Goal: Task Accomplishment & Management: Complete application form

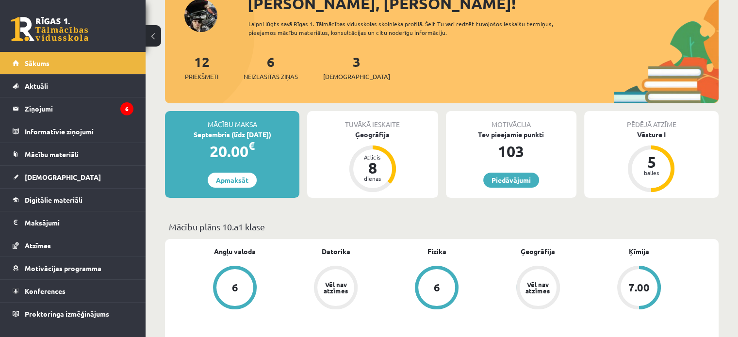
scroll to position [97, 0]
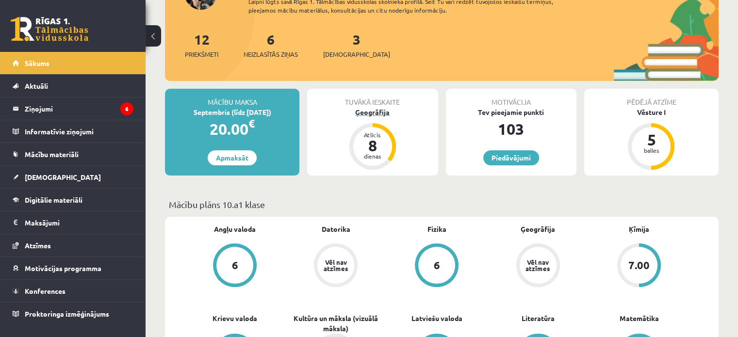
click at [377, 114] on div "Ģeogrāfija" at bounding box center [372, 112] width 131 height 10
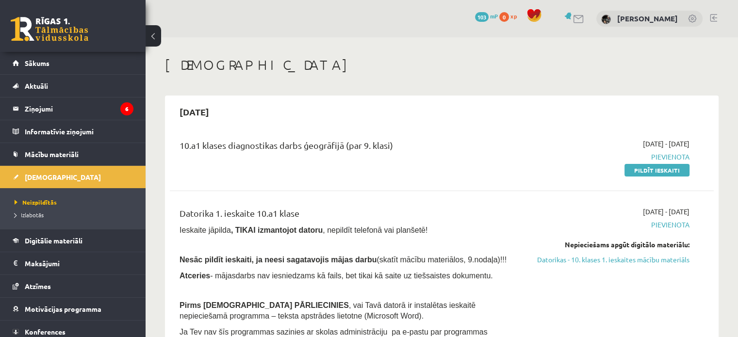
drag, startPoint x: 638, startPoint y: 172, endPoint x: 412, endPoint y: 35, distance: 264.4
click at [638, 172] on link "Pildīt ieskaiti" at bounding box center [657, 170] width 65 height 13
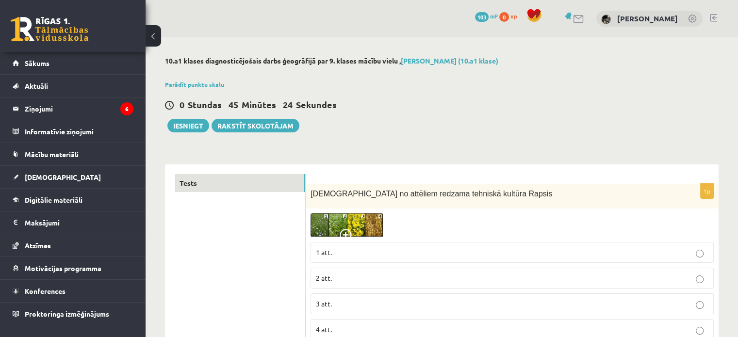
scroll to position [49, 0]
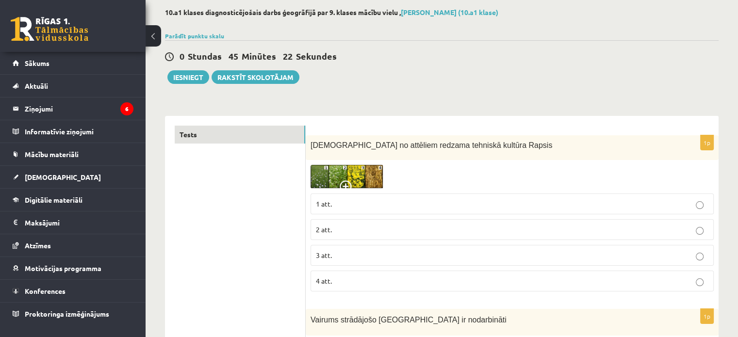
click at [321, 177] on img at bounding box center [347, 177] width 73 height 24
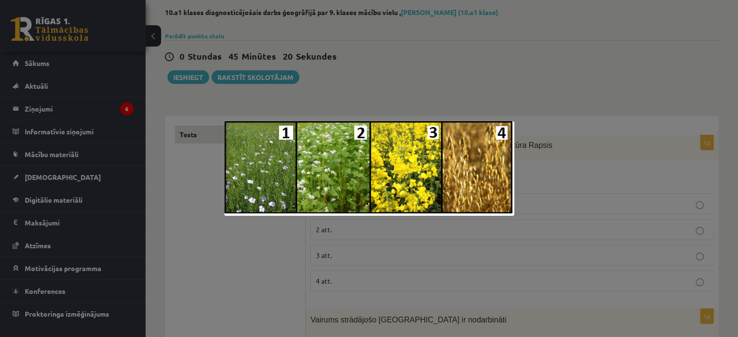
click at [554, 73] on div at bounding box center [369, 168] width 738 height 337
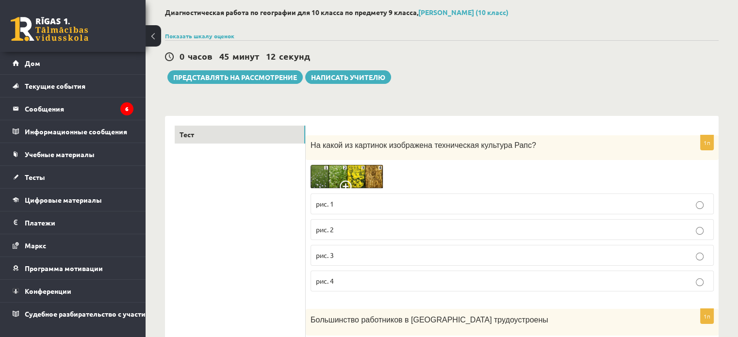
click at [337, 176] on img at bounding box center [347, 177] width 73 height 24
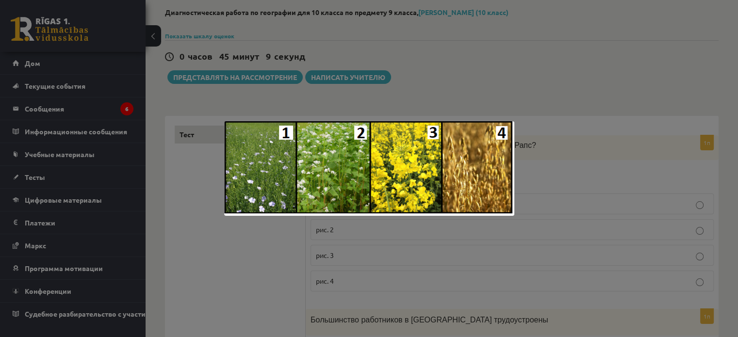
click at [427, 69] on div at bounding box center [369, 168] width 738 height 337
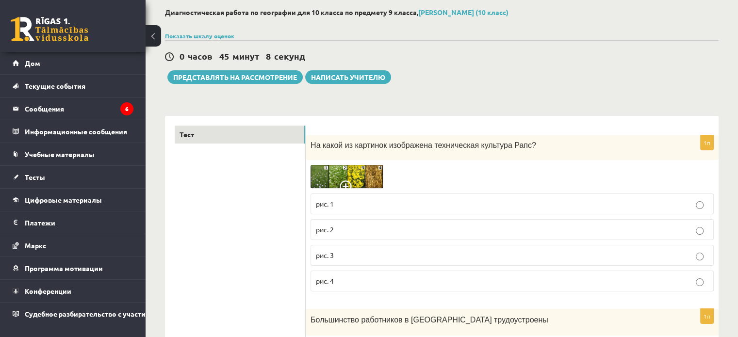
click at [415, 232] on p "рис. 2" at bounding box center [512, 230] width 393 height 10
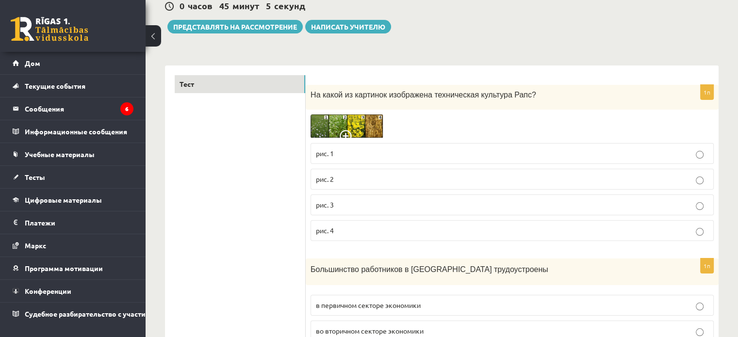
scroll to position [97, 0]
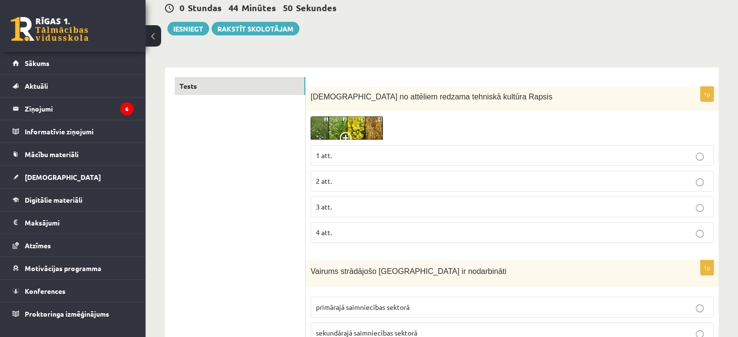
click at [359, 210] on p "3 att." at bounding box center [512, 207] width 393 height 10
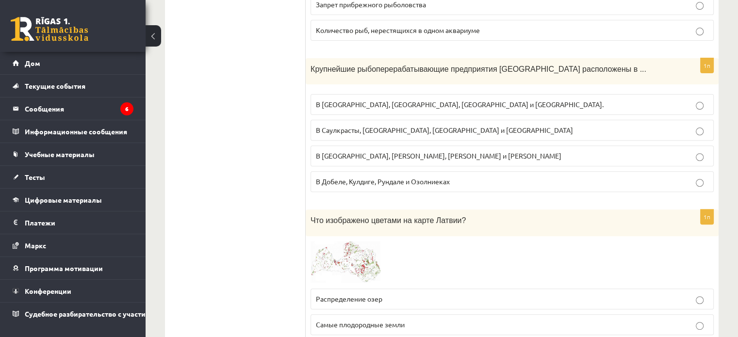
scroll to position [4059, 0]
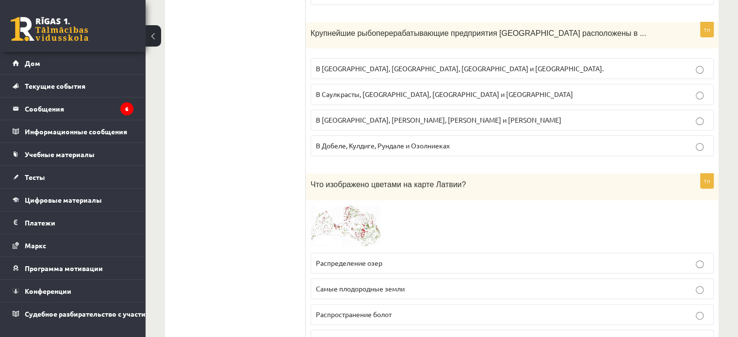
click at [342, 221] on span at bounding box center [348, 229] width 16 height 16
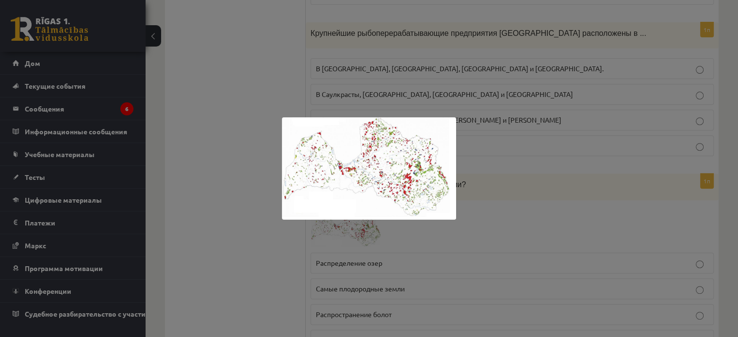
click at [224, 158] on div at bounding box center [369, 168] width 738 height 337
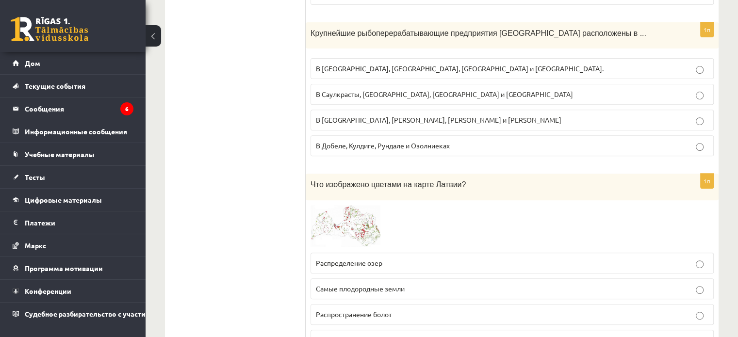
click at [435, 310] on p "Распространение болот" at bounding box center [512, 315] width 393 height 10
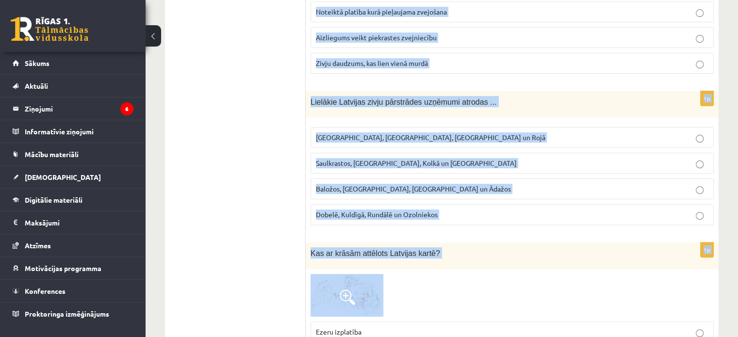
scroll to position [4011, 0]
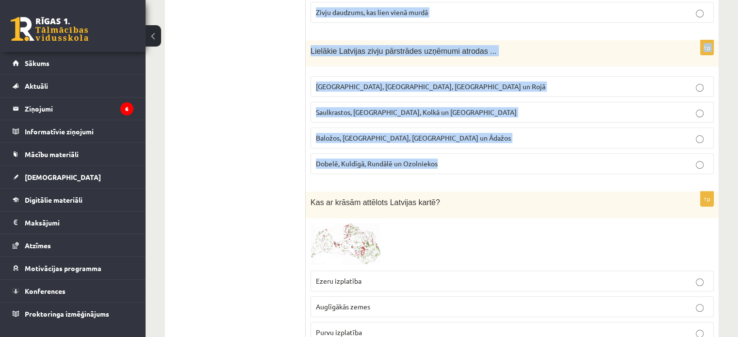
drag, startPoint x: 310, startPoint y: 140, endPoint x: 490, endPoint y: 144, distance: 180.1
copy form "Vairums strādājošo Latvijā ir nodarbināti primārajā saimniecības sektorā sekund…"
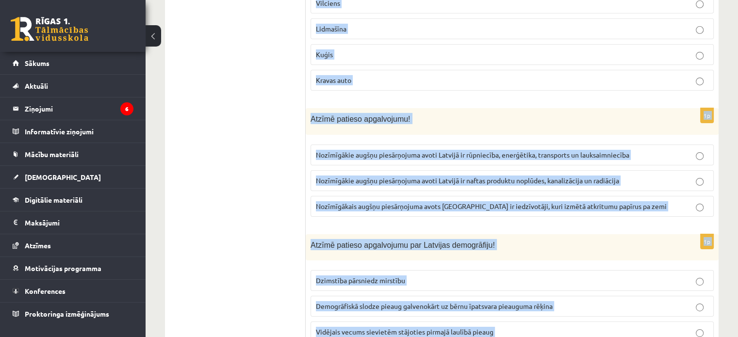
scroll to position [2749, 0]
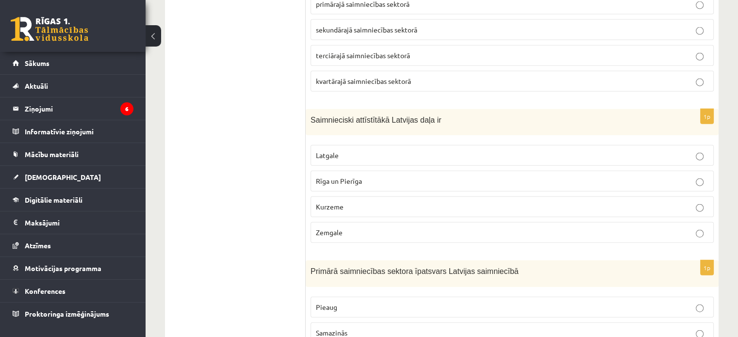
click at [239, 181] on ul "Tests" at bounding box center [240, 258] width 131 height 4694
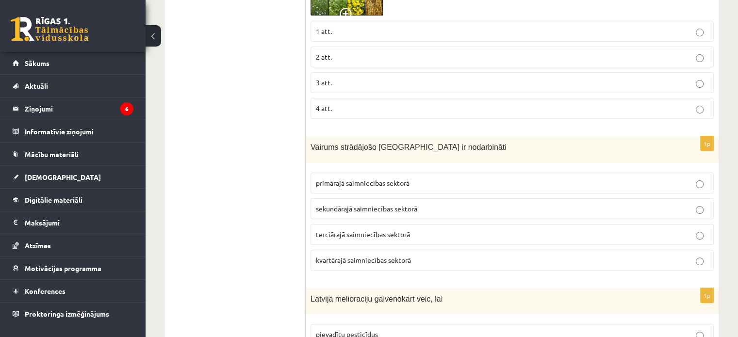
scroll to position [273, 0]
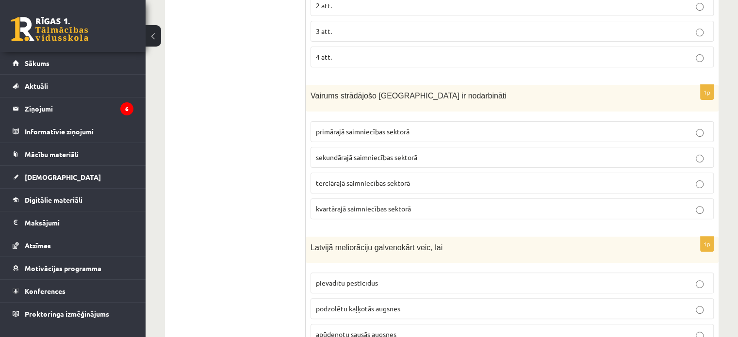
click at [367, 182] on span "terciārajā saimniecības sektorā" at bounding box center [363, 183] width 94 height 9
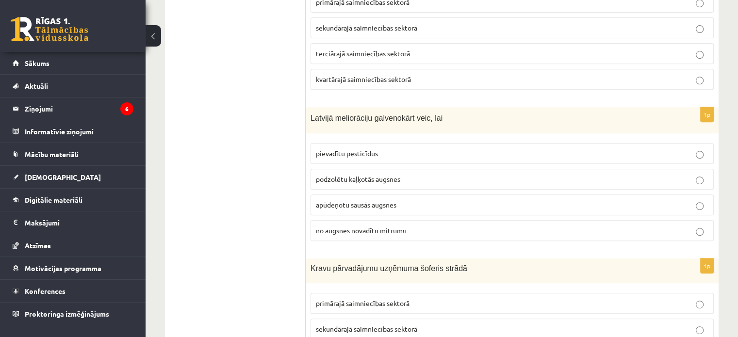
scroll to position [418, 0]
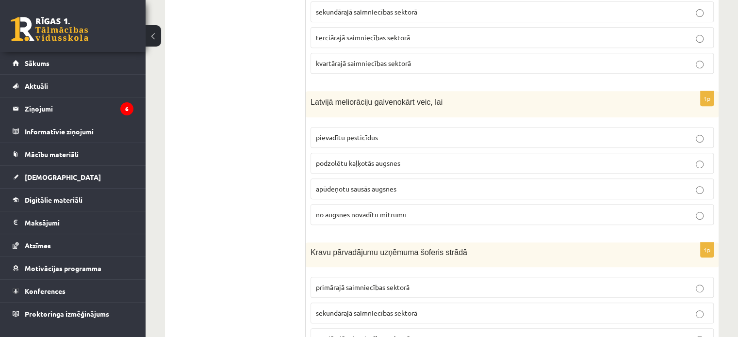
click at [378, 215] on span "no augsnes novadītu mitrumu" at bounding box center [361, 214] width 91 height 9
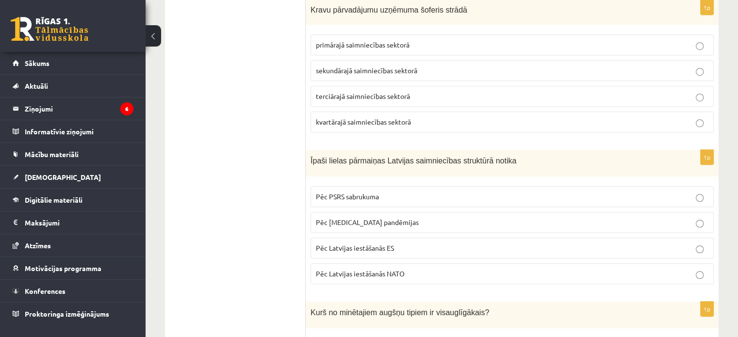
scroll to position [613, 0]
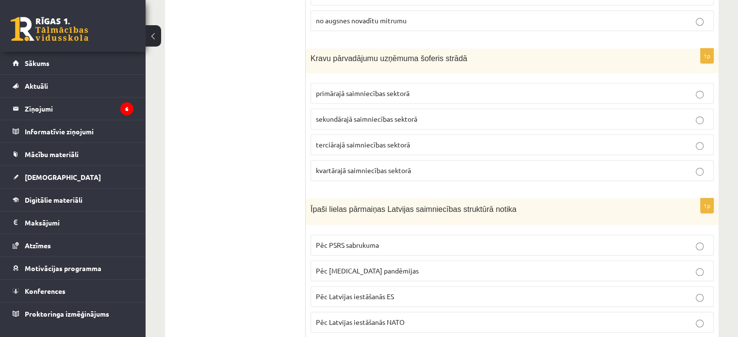
click at [347, 147] on p "terciārajā saimniecības sektorā" at bounding box center [512, 145] width 393 height 10
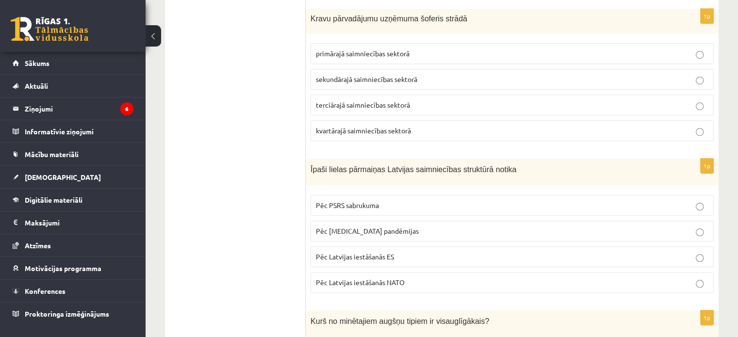
scroll to position [710, 0]
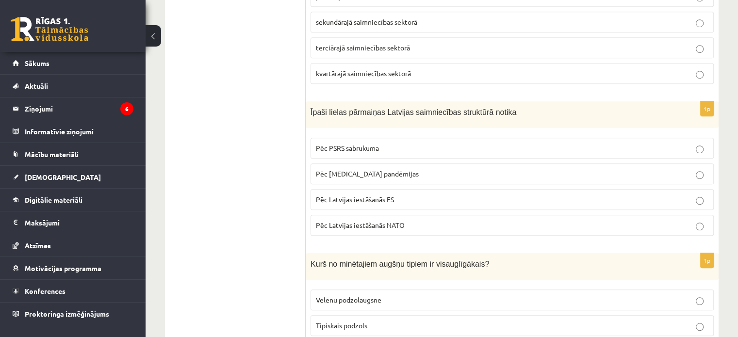
click at [365, 150] on label "Pēc PSRS sabrukuma" at bounding box center [512, 148] width 403 height 21
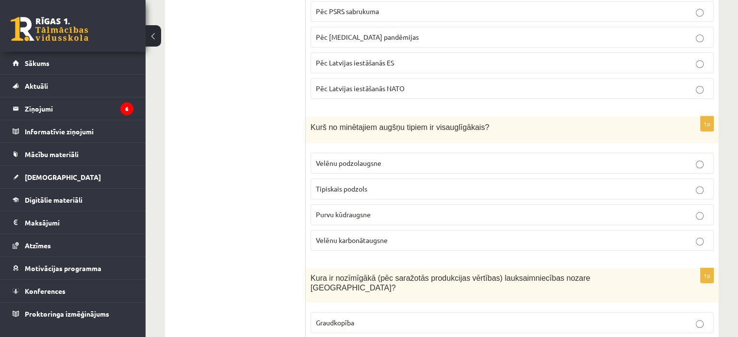
scroll to position [904, 0]
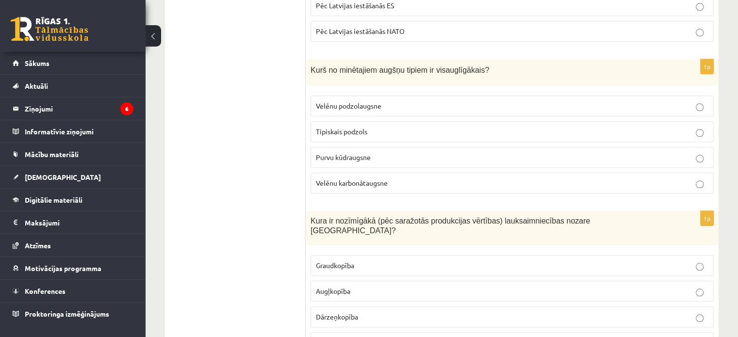
click at [351, 102] on span "Velēnu podzolaugsne" at bounding box center [349, 105] width 66 height 9
click at [365, 179] on span "Velēnu karbonātaugsne" at bounding box center [352, 183] width 72 height 9
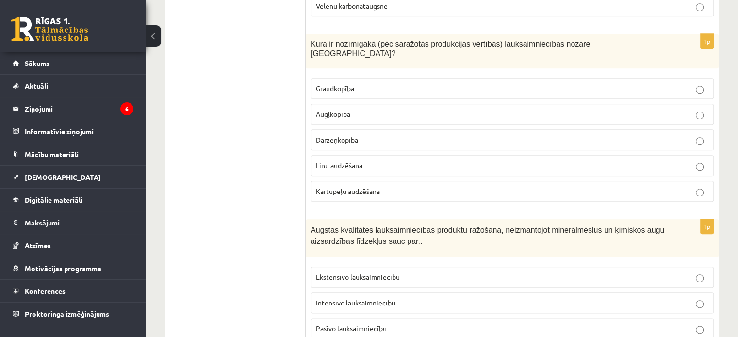
scroll to position [1098, 0]
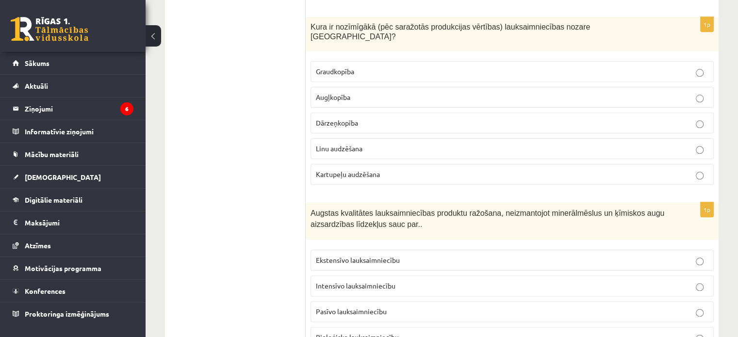
click at [390, 67] on p "Graudkopība" at bounding box center [512, 72] width 393 height 10
click at [354, 333] on span "Bioloģisko lauksaimniecību" at bounding box center [357, 337] width 83 height 9
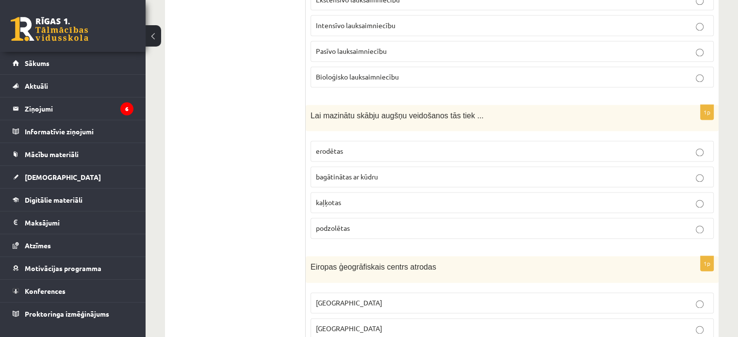
scroll to position [1389, 0]
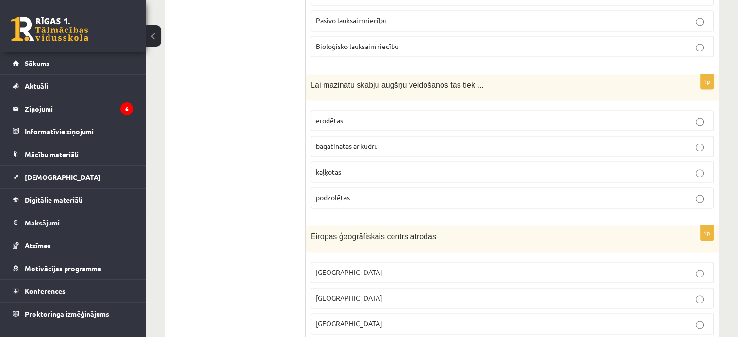
click at [364, 167] on p "kaļķotas" at bounding box center [512, 172] width 393 height 10
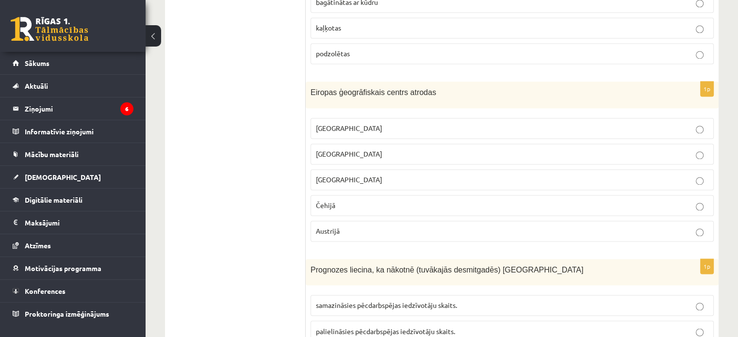
scroll to position [1535, 0]
click at [355, 148] on p "Lietuvā" at bounding box center [512, 153] width 393 height 10
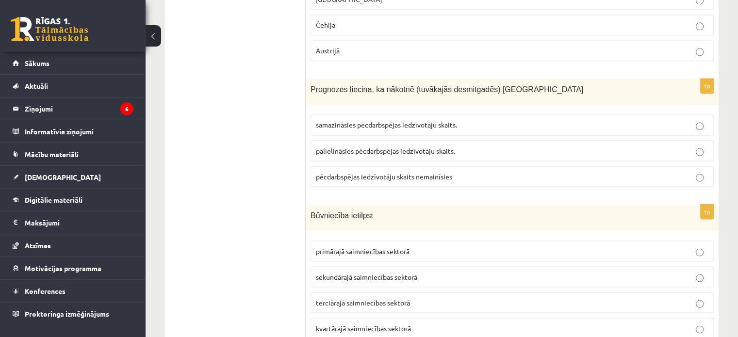
scroll to position [1729, 0]
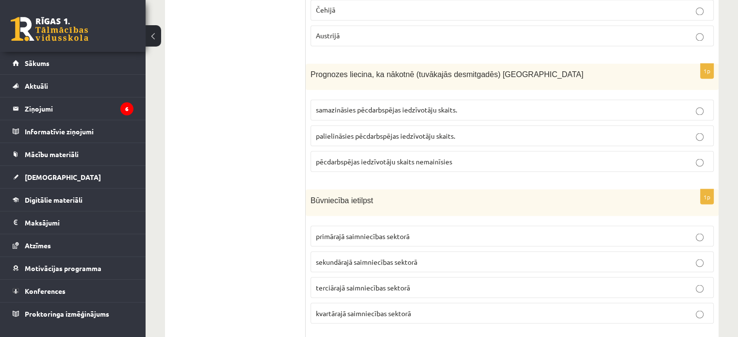
click at [410, 131] on span "palielināsies pēcdarbspējas iedzīvotāju skaits." at bounding box center [385, 135] width 139 height 9
click at [404, 257] on p "sekundārajā saimniecības sektorā" at bounding box center [512, 262] width 393 height 10
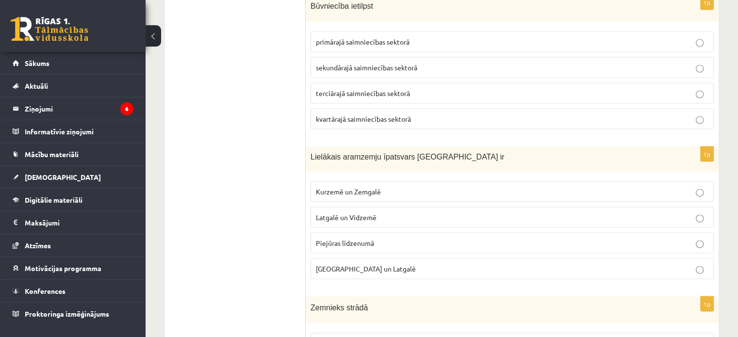
scroll to position [1972, 0]
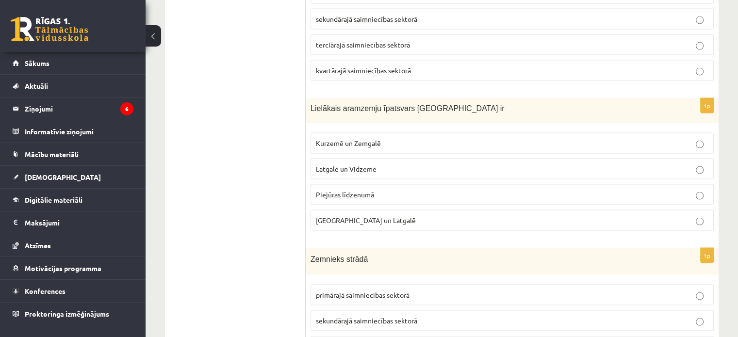
click at [379, 139] on span "Kurzemē un Zemgalē" at bounding box center [348, 143] width 65 height 9
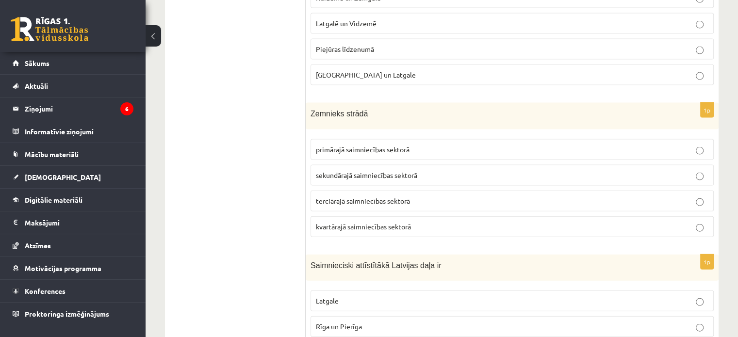
scroll to position [2166, 0]
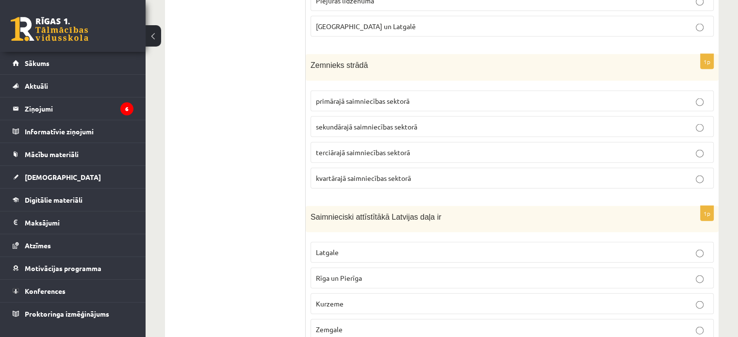
click at [384, 97] on span "primārajā saimniecības sektorā" at bounding box center [363, 101] width 94 height 9
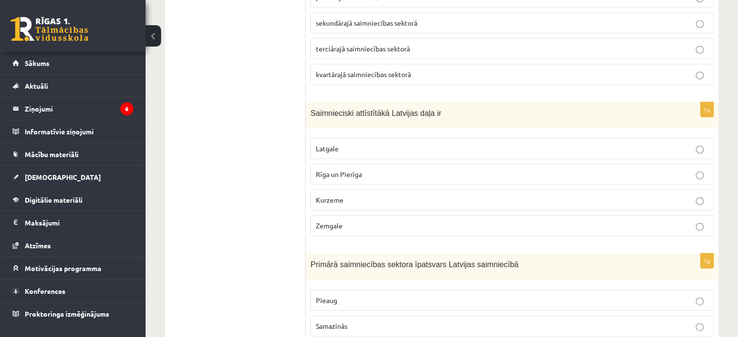
scroll to position [2312, 0]
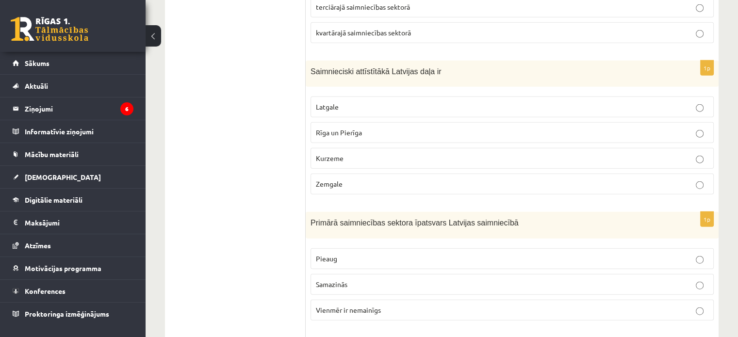
click at [376, 128] on p "Rīga un Pierīga" at bounding box center [512, 133] width 393 height 10
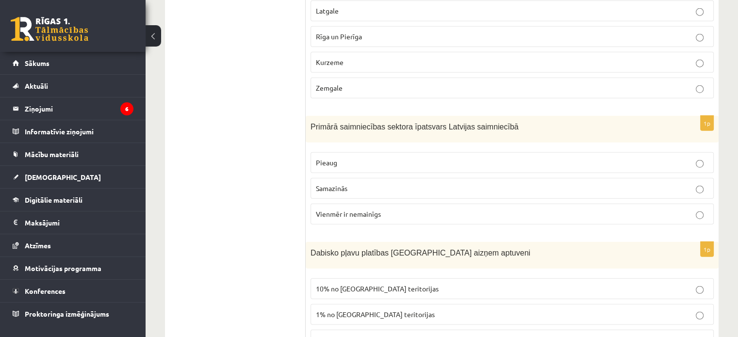
scroll to position [2409, 0]
click at [335, 183] on span "Samazinās" at bounding box center [332, 187] width 32 height 9
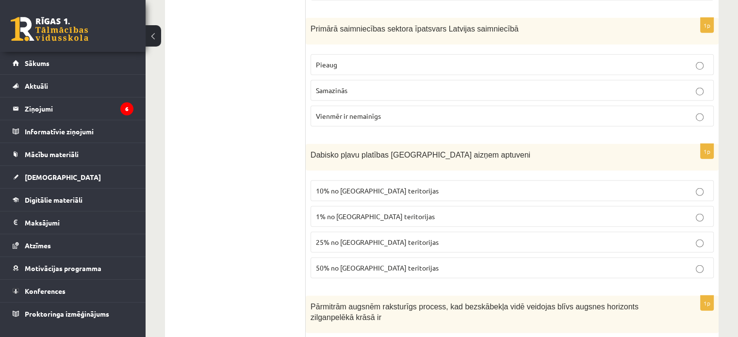
scroll to position [2554, 0]
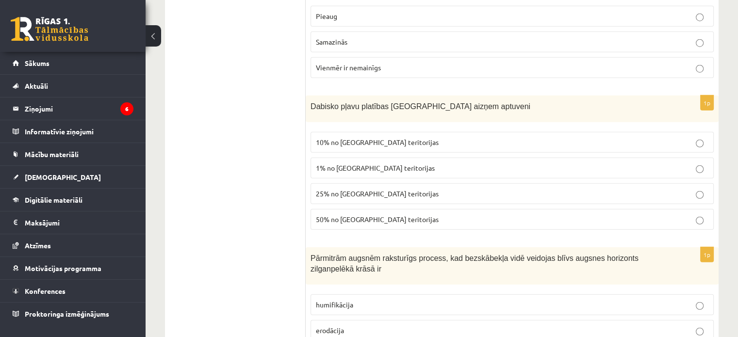
click at [363, 164] on span "1% no Latvijas teritorijas" at bounding box center [375, 168] width 119 height 9
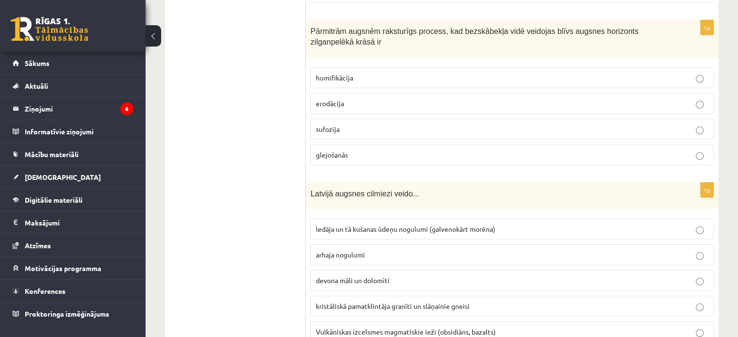
scroll to position [2797, 0]
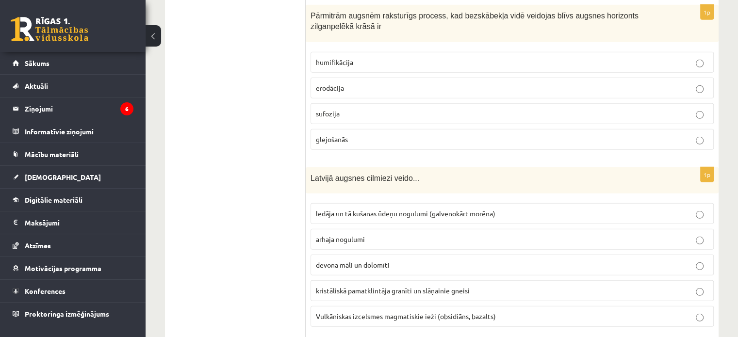
click at [361, 134] on p "glejošanās" at bounding box center [512, 139] width 393 height 10
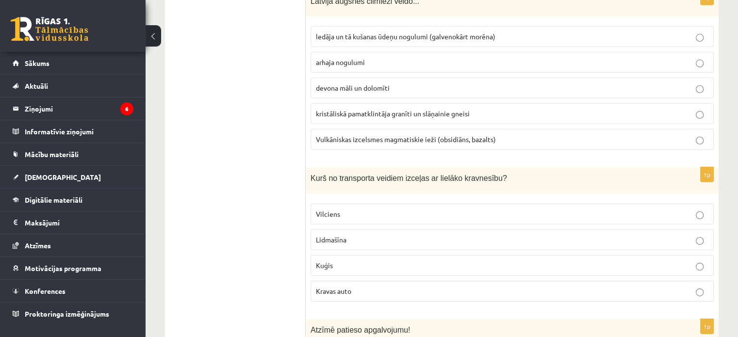
scroll to position [2991, 0]
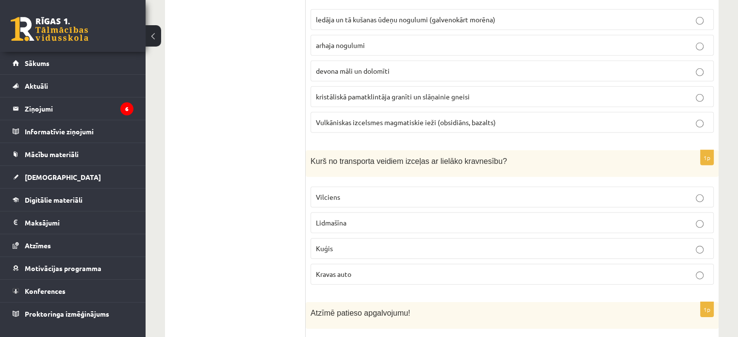
click at [430, 244] on p "Kuģis" at bounding box center [512, 249] width 393 height 10
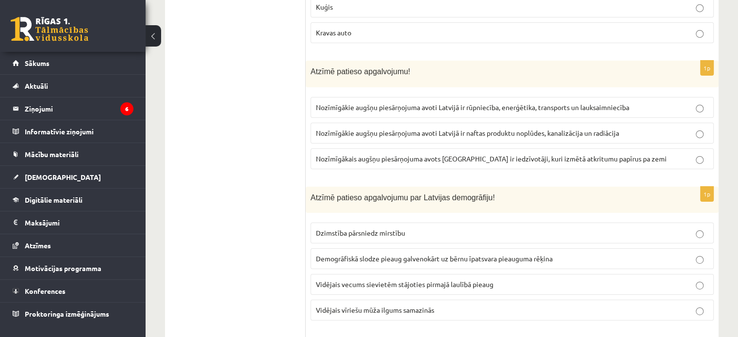
scroll to position [3234, 0]
click at [559, 101] on p "Nozīmīgākie augšņu piesārņojuma avoti Latvijā ir rūpniecība, enerģētika, transp…" at bounding box center [512, 106] width 393 height 10
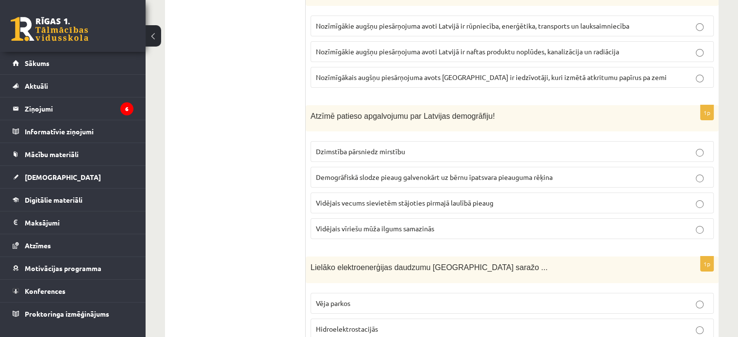
scroll to position [3331, 0]
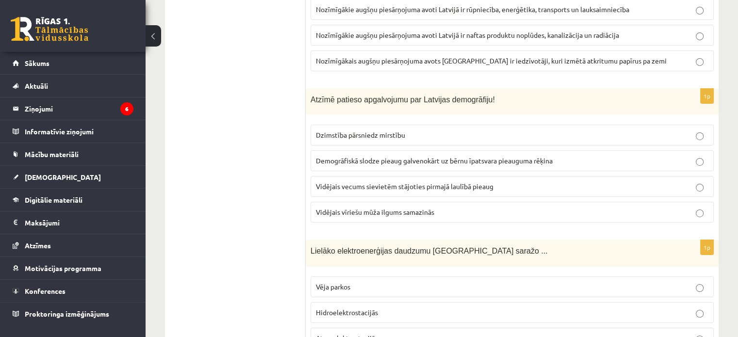
click at [376, 308] on span "Hidroelektrostacijās" at bounding box center [347, 312] width 62 height 9
click at [569, 176] on label "Vidējais vecums sievietēm stājoties pirmajā laulībā pieaug" at bounding box center [512, 186] width 403 height 21
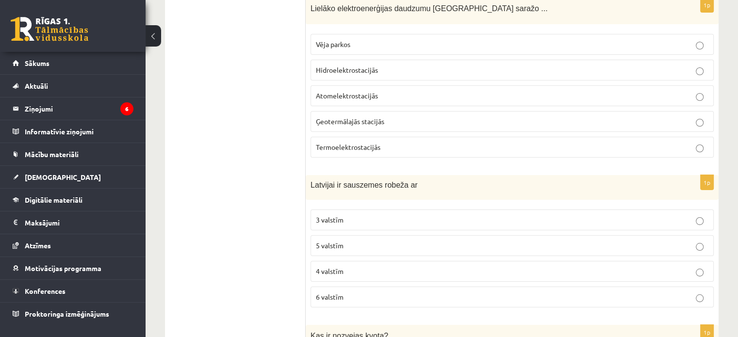
click at [344, 267] on p "4 valstīm" at bounding box center [512, 272] width 393 height 10
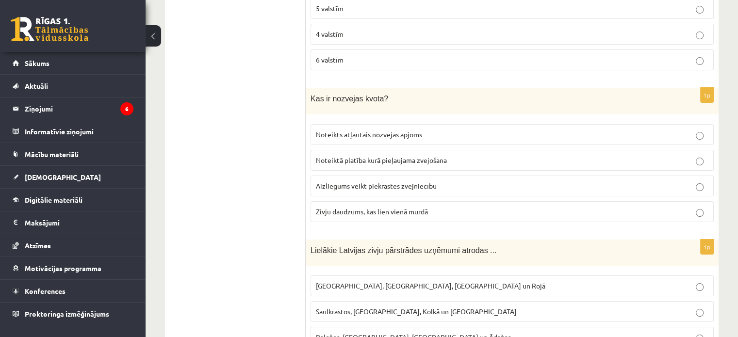
scroll to position [3816, 0]
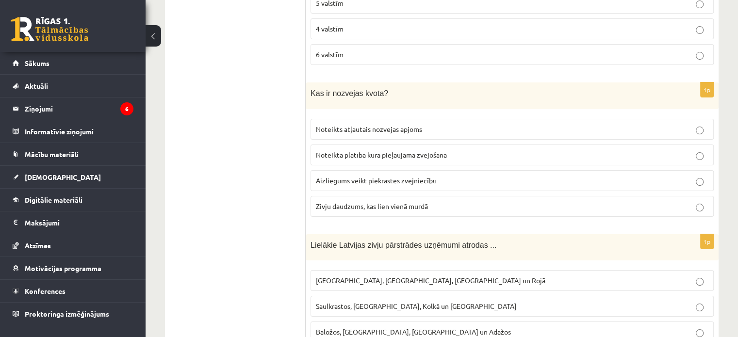
click at [697, 124] on p "Noteikts atļautais nozvejas apjoms" at bounding box center [512, 129] width 393 height 10
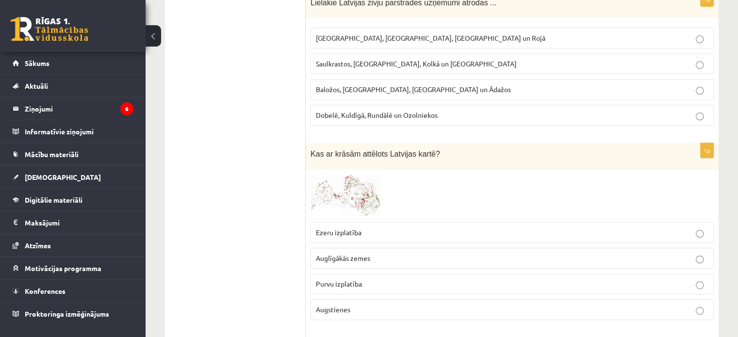
scroll to position [3962, 0]
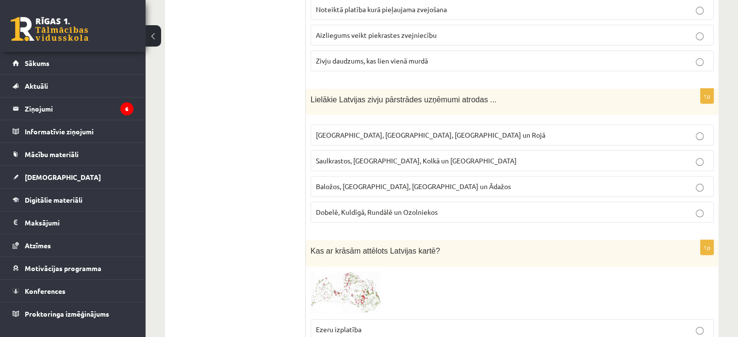
click at [420, 130] on p "Rīgā, Liepājā, Salacgrīvā un Rojā" at bounding box center [512, 135] width 393 height 10
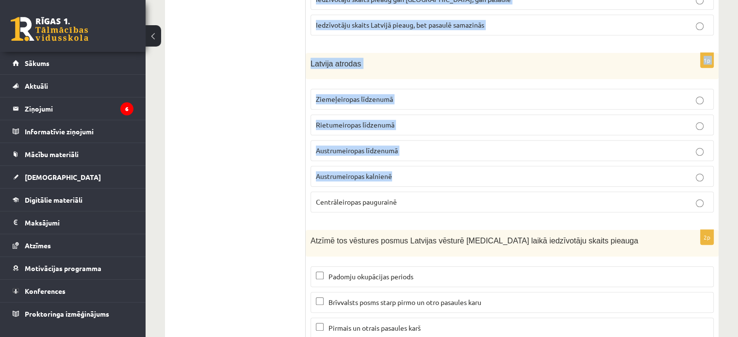
scroll to position [4524, 0]
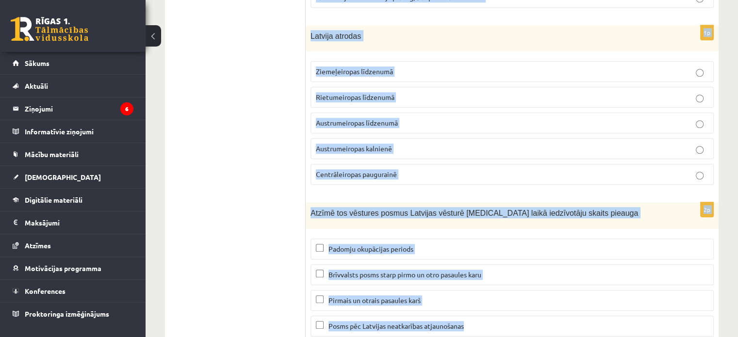
drag, startPoint x: 309, startPoint y: 71, endPoint x: 494, endPoint y: 301, distance: 295.5
copy form "Atzīmē patieso apgalvojumu! Iedzīvotāju skaits Latvijā samazinās, bet pasaulē p…"
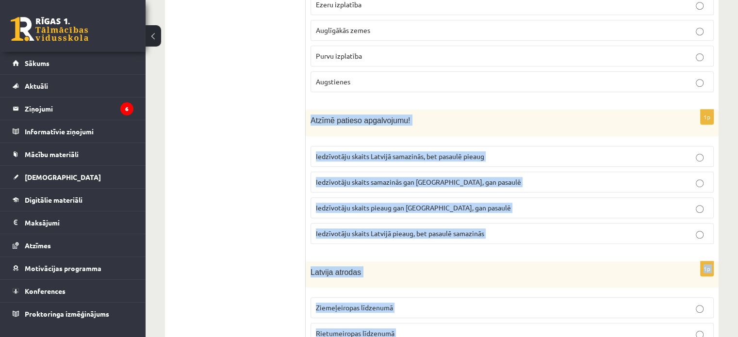
scroll to position [4281, 0]
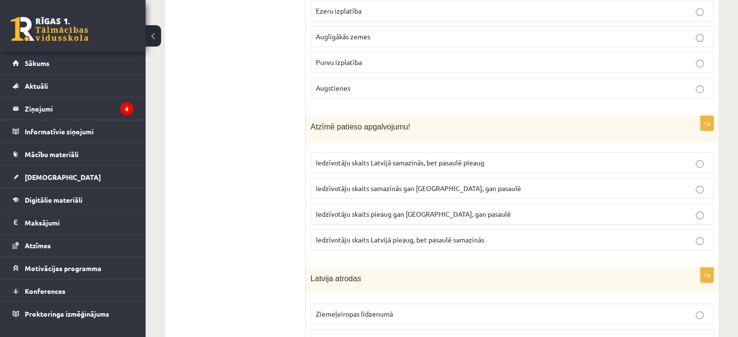
click at [472, 158] on span "Iedzīvotāju skaits Latvijā samazinās, bet pasaulē pieaug" at bounding box center [400, 162] width 168 height 9
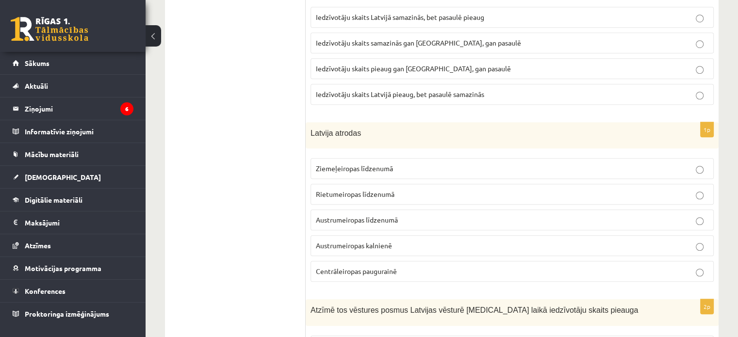
click at [493, 215] on p "Austrumeiropas līdzenumā" at bounding box center [512, 220] width 393 height 10
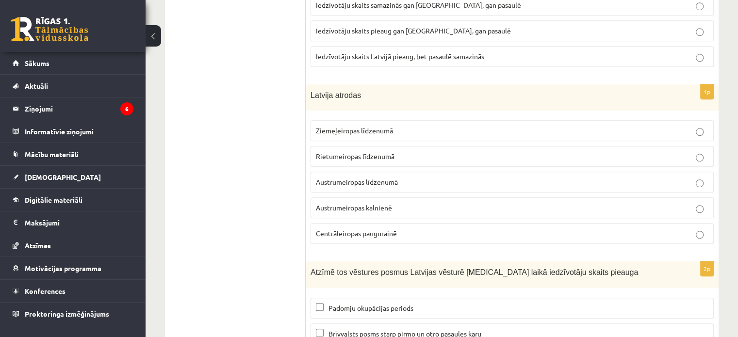
scroll to position [4524, 0]
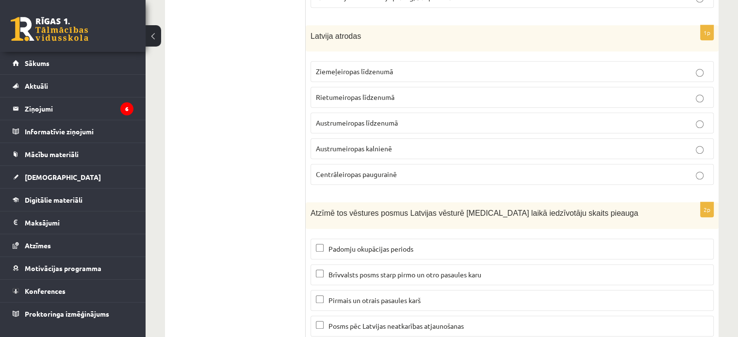
click at [397, 239] on label "Padomju okupācijas periods" at bounding box center [512, 249] width 403 height 21
click at [450, 270] on span "Brīvvalsts posms starp pirmo un otro pasaules karu" at bounding box center [405, 274] width 153 height 9
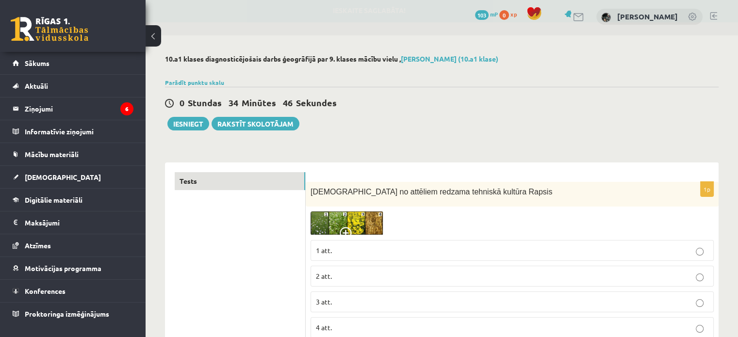
scroll to position [0, 0]
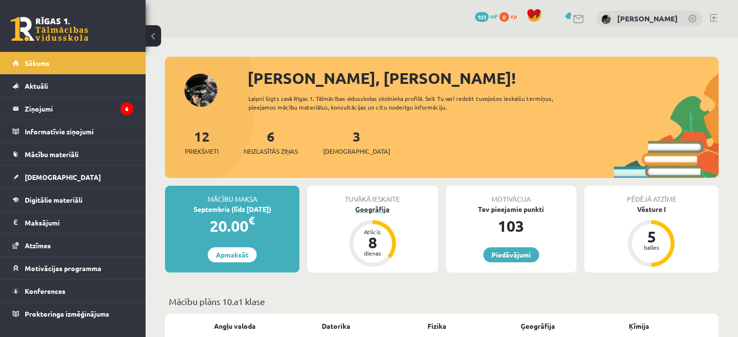
click at [377, 207] on div "Ģeogrāfija" at bounding box center [372, 209] width 131 height 10
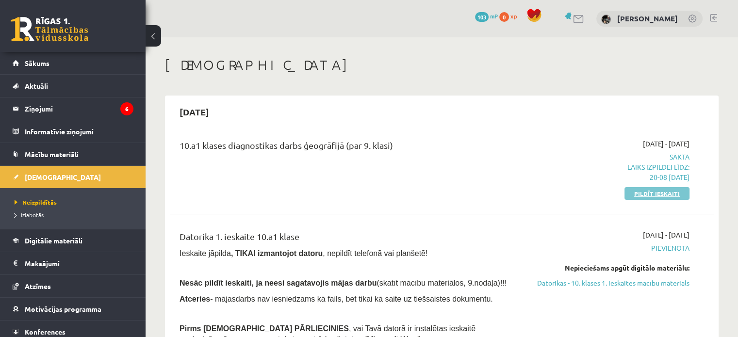
click at [644, 194] on link "Pildīt ieskaiti" at bounding box center [657, 193] width 65 height 13
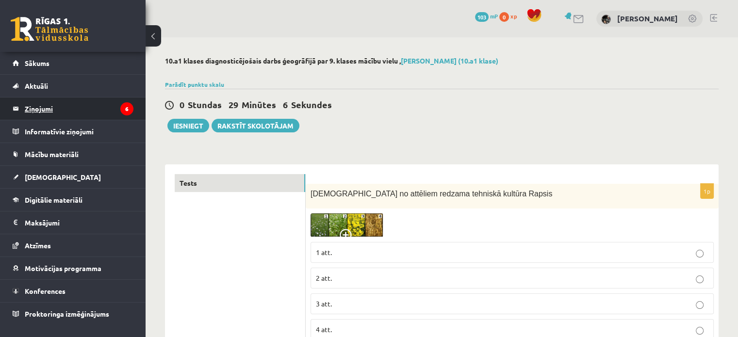
click at [77, 109] on legend "Ziņojumi 6" at bounding box center [79, 109] width 109 height 22
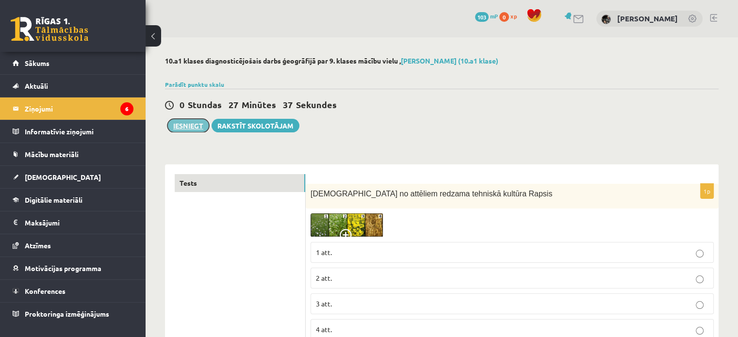
click at [191, 126] on button "Iesniegt" at bounding box center [188, 126] width 42 height 14
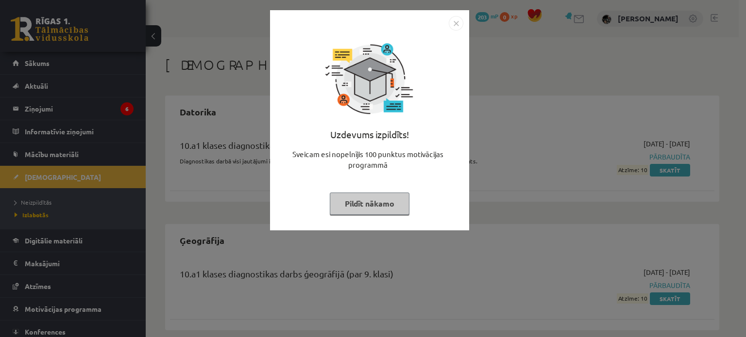
click at [454, 23] on img "Close" at bounding box center [456, 23] width 15 height 15
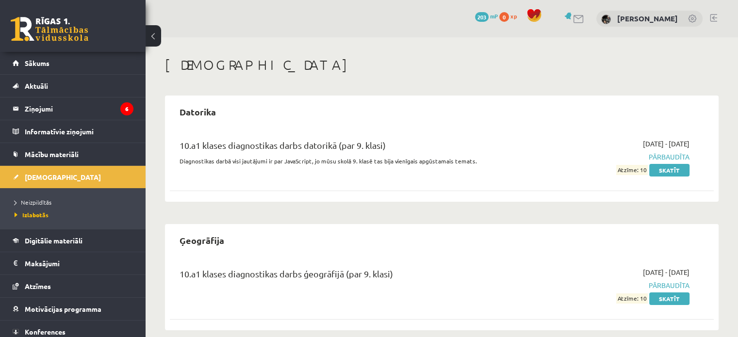
scroll to position [12, 0]
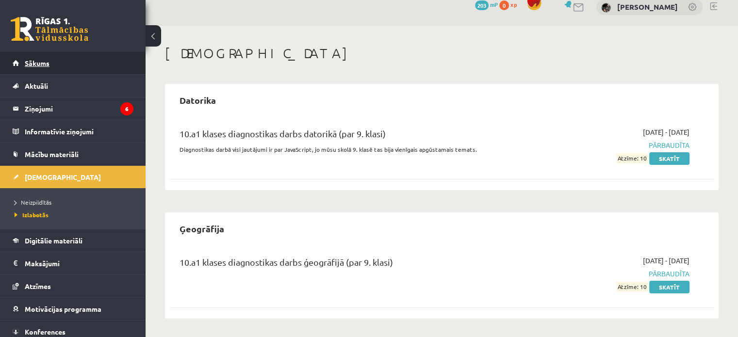
click at [64, 68] on link "Sākums" at bounding box center [73, 63] width 121 height 22
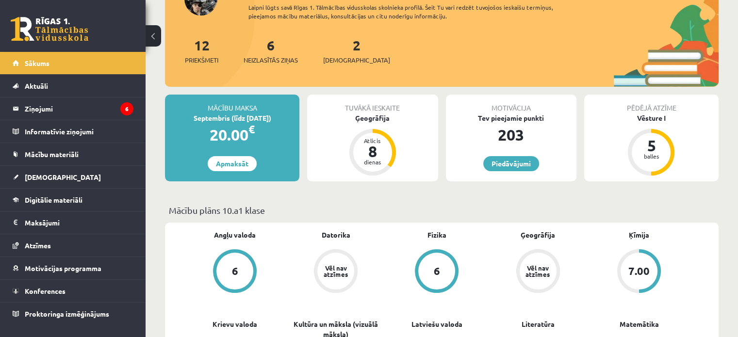
scroll to position [97, 0]
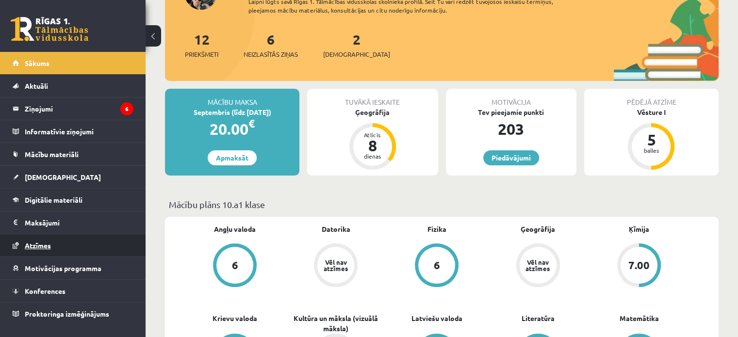
click at [64, 252] on link "Atzīmes" at bounding box center [73, 245] width 121 height 22
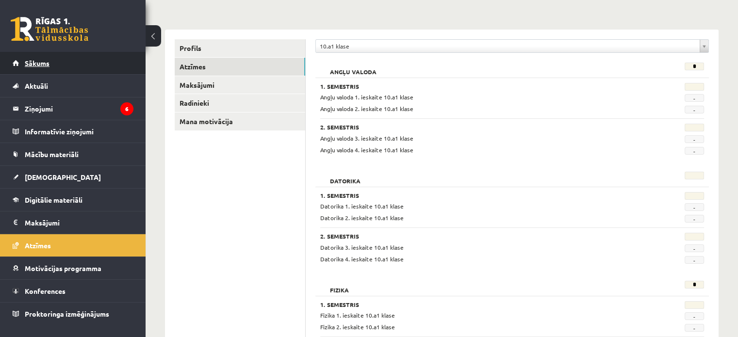
click at [35, 70] on link "Sākums" at bounding box center [73, 63] width 121 height 22
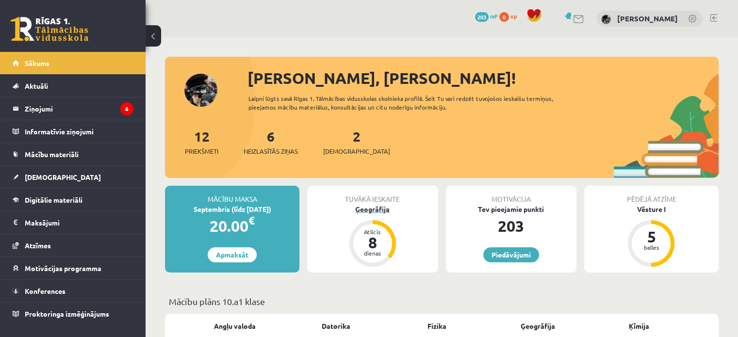
click at [391, 211] on div "Ģeogrāfija" at bounding box center [372, 209] width 131 height 10
